Goal: Transaction & Acquisition: Subscribe to service/newsletter

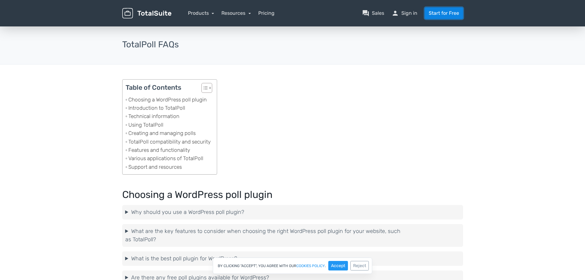
click at [442, 12] on link "Start for Free" at bounding box center [443, 13] width 38 height 12
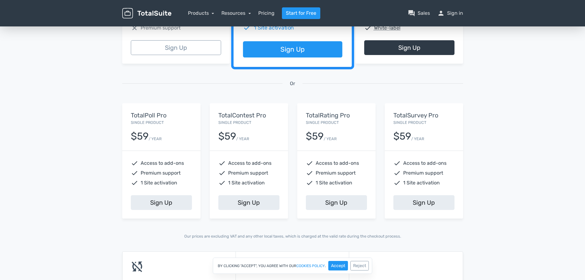
scroll to position [176, 0]
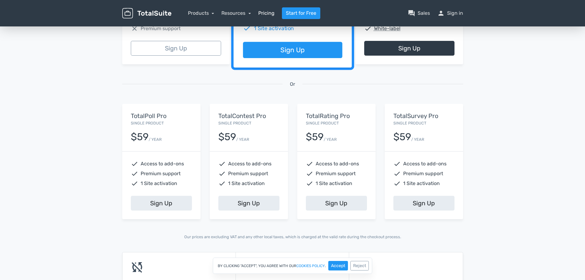
click at [269, 14] on link "Pricing" at bounding box center [266, 13] width 16 height 7
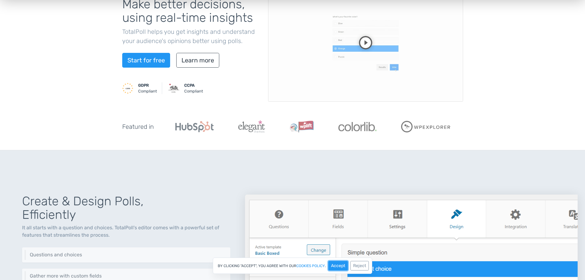
click at [332, 265] on button "Accept" at bounding box center [338, 266] width 20 height 10
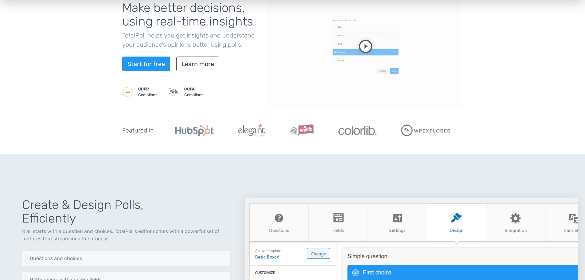
scroll to position [82, 0]
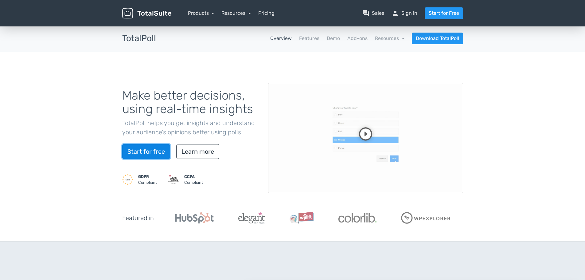
click at [147, 153] on link "Start for free" at bounding box center [146, 151] width 48 height 15
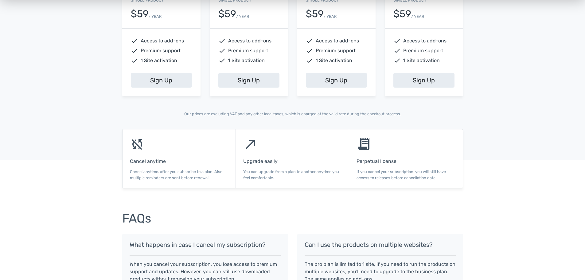
scroll to position [300, 0]
click at [162, 78] on link "Sign Up" at bounding box center [161, 79] width 61 height 15
